Goal: Information Seeking & Learning: Check status

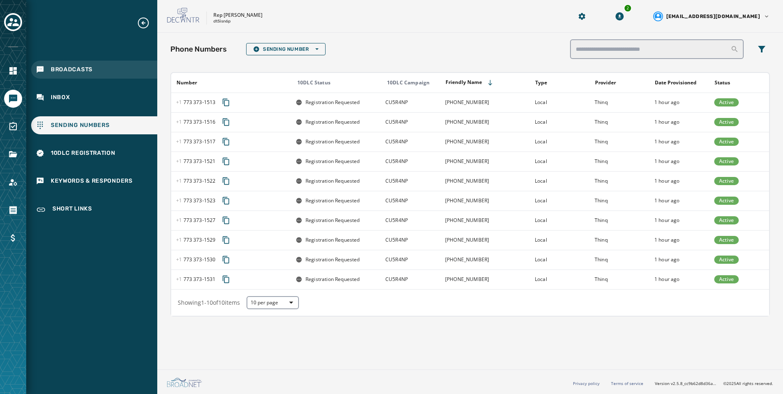
click at [66, 65] on div "Broadcasts" at bounding box center [94, 70] width 126 height 18
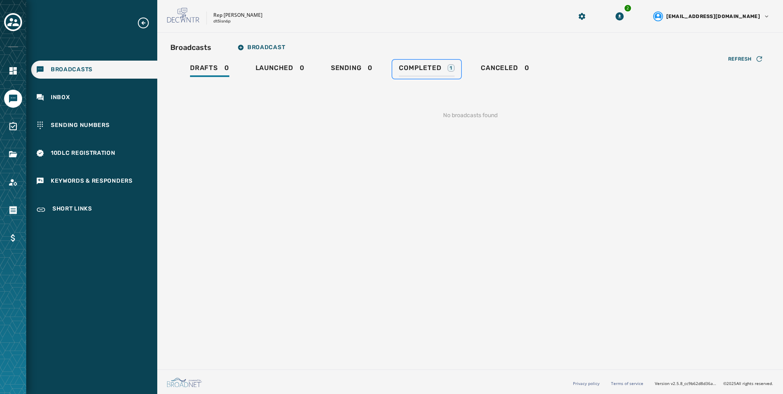
click at [421, 73] on div "Completed 1" at bounding box center [427, 70] width 56 height 13
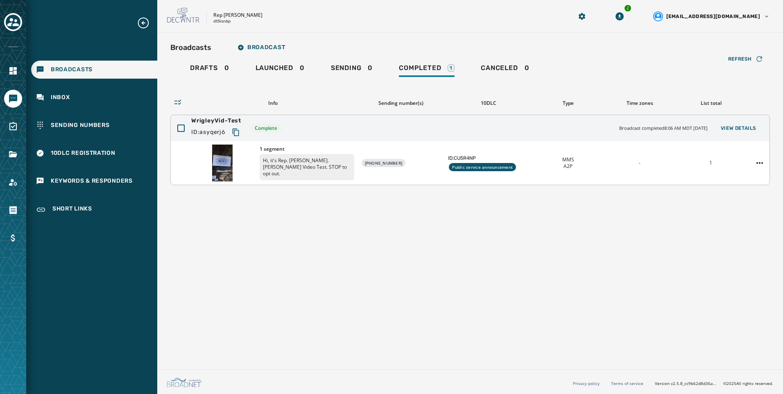
click at [648, 177] on div "1 segment Hi, it's Rep. [PERSON_NAME]. [PERSON_NAME] Video Test. STOP to opt ou…" at bounding box center [470, 162] width 599 height 43
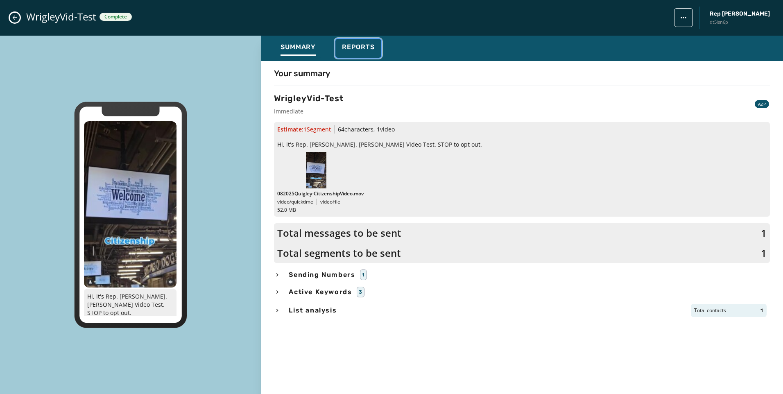
click at [373, 52] on div "Reports" at bounding box center [358, 49] width 33 height 13
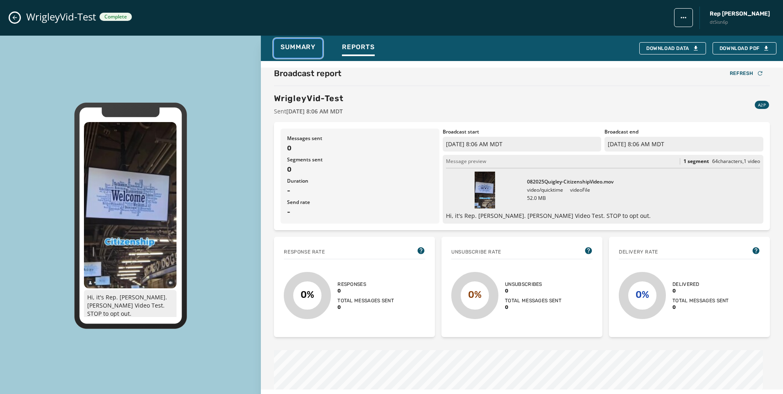
click at [308, 56] on button "Summary" at bounding box center [298, 48] width 48 height 19
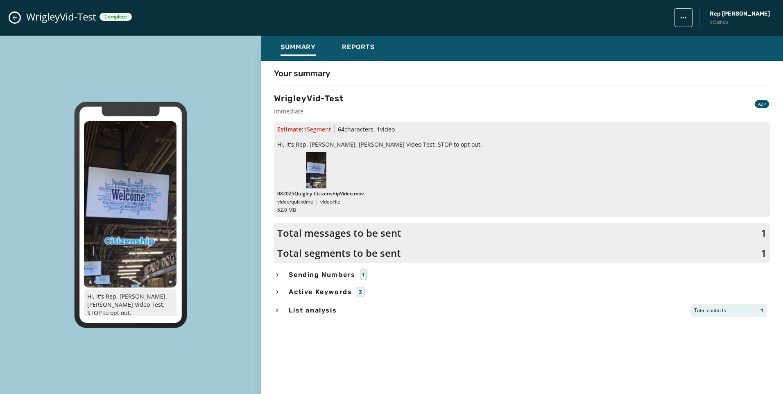
click at [20, 17] on div "WrigleyVid-Test Complete Rep [PERSON_NAME] dt5isn6p" at bounding box center [391, 18] width 783 height 36
click at [17, 17] on icon "Close admin drawer" at bounding box center [14, 17] width 7 height 7
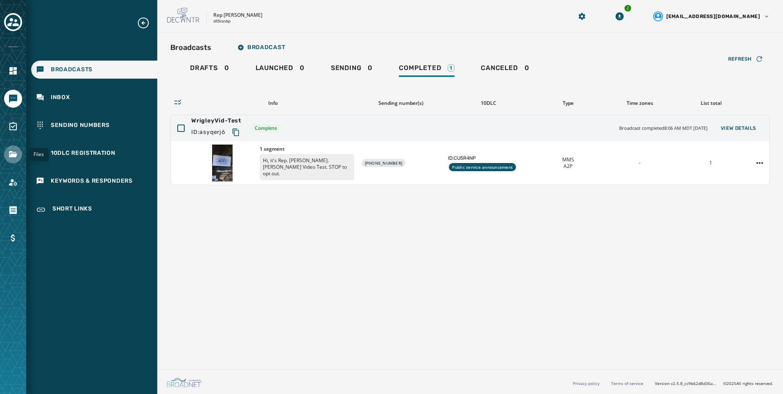
drag, startPoint x: 13, startPoint y: 148, endPoint x: 19, endPoint y: 148, distance: 6.6
click at [13, 148] on link "Navigate to Files" at bounding box center [13, 154] width 18 height 18
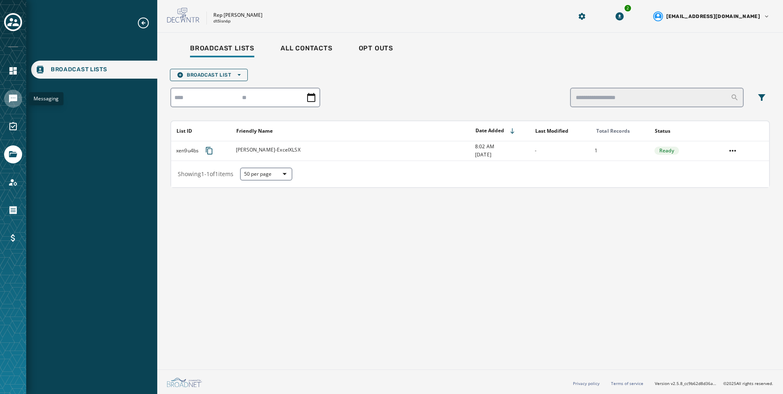
click at [12, 91] on link "Navigate to Messaging" at bounding box center [13, 99] width 18 height 18
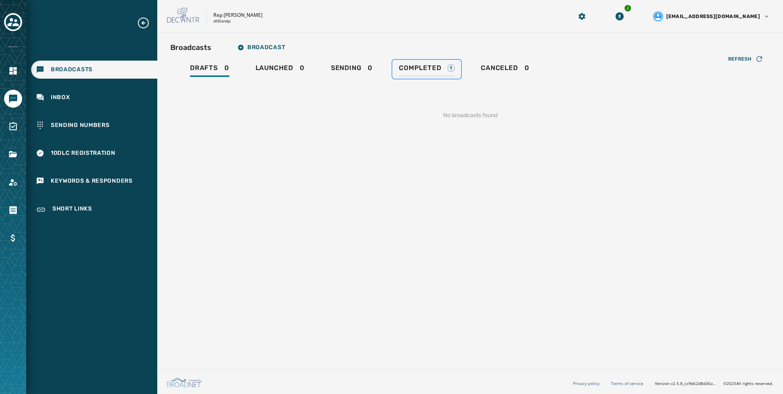
click at [441, 75] on div "Completed 1" at bounding box center [427, 70] width 56 height 13
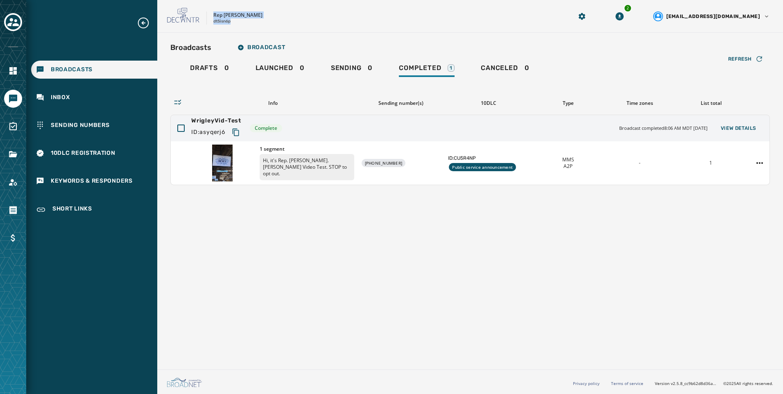
drag, startPoint x: 214, startPoint y: 14, endPoint x: 238, endPoint y: 28, distance: 27.2
click at [238, 28] on div "Rep [PERSON_NAME] dt5isn6p 2 [EMAIL_ADDRESS][DOMAIN_NAME]" at bounding box center [470, 16] width 626 height 33
copy div "Rep [PERSON_NAME] dt5isn6p"
click at [297, 216] on div "Broadcasts Broadcast Drafts 0 Launched 0 Sending 0 Completed 1 Canceled 0 Refre…" at bounding box center [470, 199] width 626 height 333
click at [240, 131] on icon "Copy text to clipboard" at bounding box center [236, 132] width 8 height 8
